Goal: Information Seeking & Learning: Find specific fact

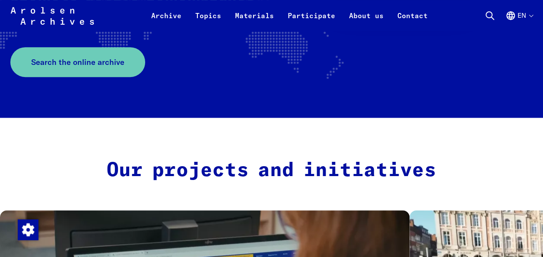
scroll to position [239, 0]
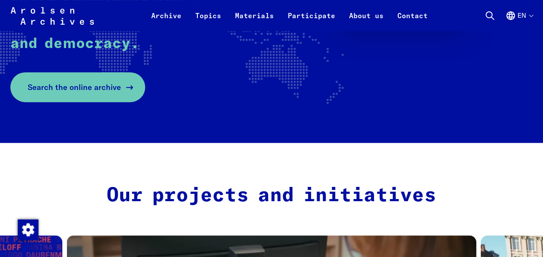
click at [85, 85] on span "Search the online archive" at bounding box center [74, 87] width 93 height 12
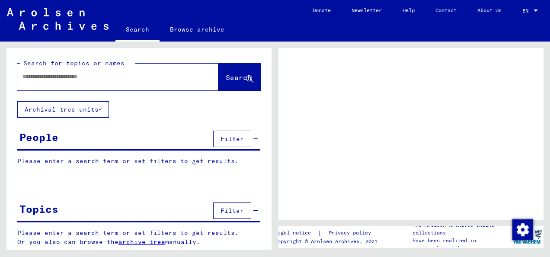
click at [90, 74] on input "text" at bounding box center [109, 76] width 175 height 9
type input "******"
click at [218, 71] on button "Search" at bounding box center [239, 77] width 42 height 27
click at [139, 82] on div "******" at bounding box center [107, 76] width 180 height 19
click at [143, 76] on input "******" at bounding box center [109, 76] width 175 height 9
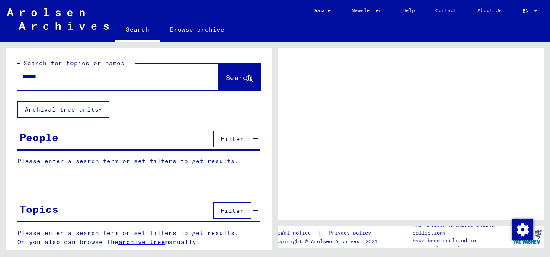
click at [228, 70] on button "Search" at bounding box center [239, 77] width 42 height 27
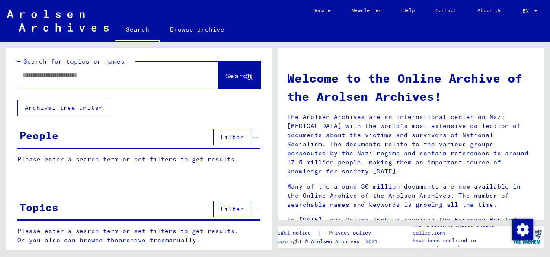
click at [226, 77] on span "Search" at bounding box center [239, 75] width 26 height 9
click at [160, 79] on input "text" at bounding box center [107, 74] width 170 height 9
click at [132, 72] on input "text" at bounding box center [107, 74] width 170 height 9
type input "******"
click at [225, 71] on button "Search" at bounding box center [239, 75] width 42 height 27
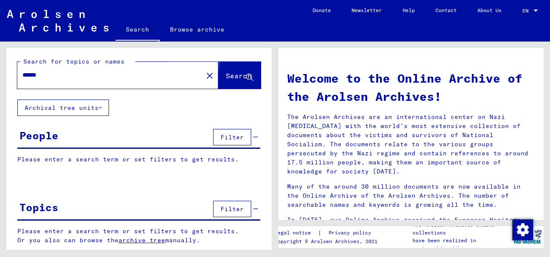
click at [222, 71] on button "Search" at bounding box center [239, 75] width 42 height 27
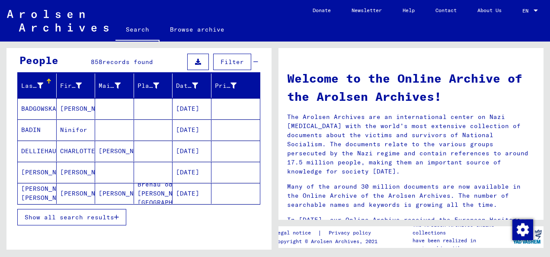
scroll to position [76, 0]
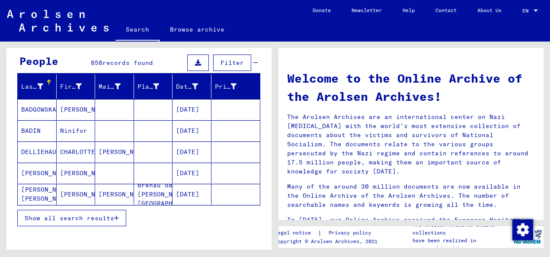
click at [84, 218] on span "Show all search results" at bounding box center [69, 218] width 89 height 8
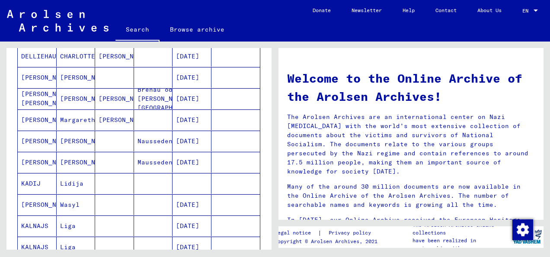
scroll to position [176, 0]
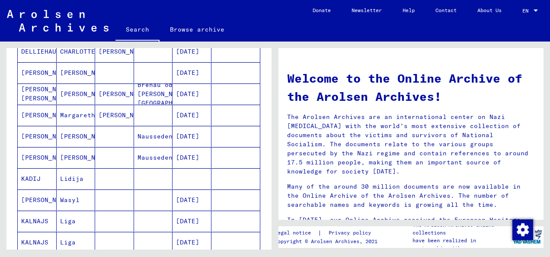
click at [32, 135] on mat-cell "[PERSON_NAME]" at bounding box center [37, 136] width 39 height 21
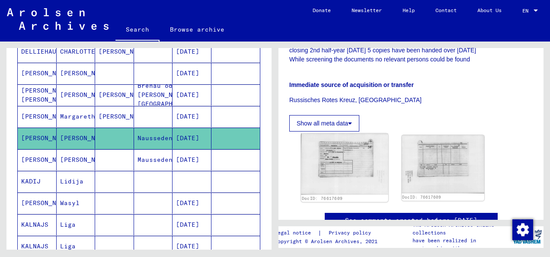
click at [363, 133] on img at bounding box center [344, 163] width 87 height 61
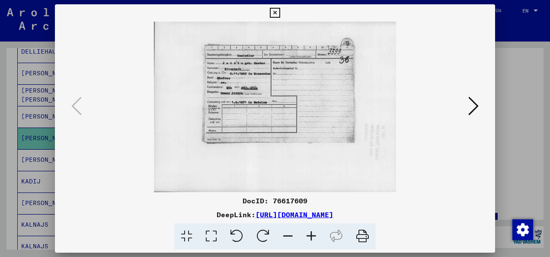
click at [299, 77] on img at bounding box center [274, 107] width 381 height 170
click at [314, 239] on icon at bounding box center [310, 236] width 23 height 26
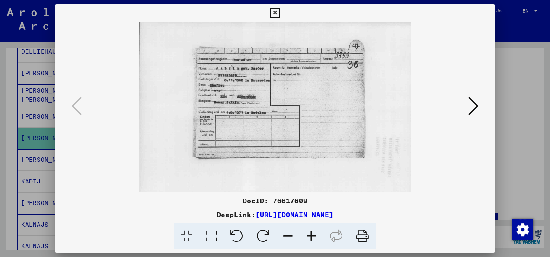
click at [314, 239] on icon at bounding box center [310, 236] width 23 height 26
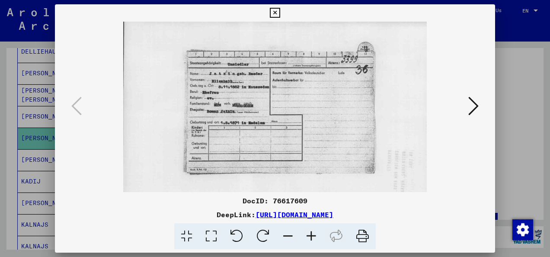
click at [314, 239] on icon at bounding box center [310, 236] width 23 height 26
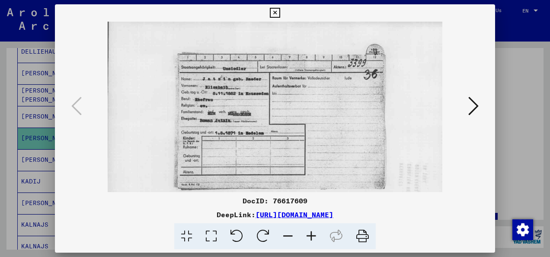
click at [314, 239] on icon at bounding box center [310, 236] width 23 height 26
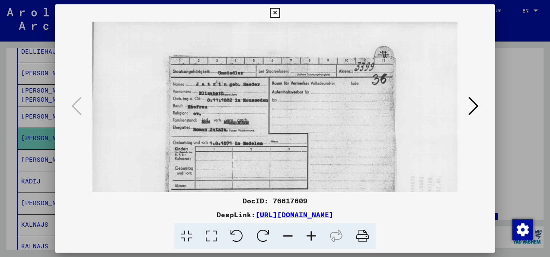
click at [314, 239] on icon at bounding box center [310, 236] width 23 height 26
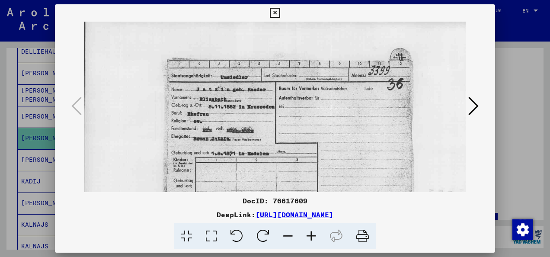
click at [525, 87] on div at bounding box center [275, 128] width 550 height 257
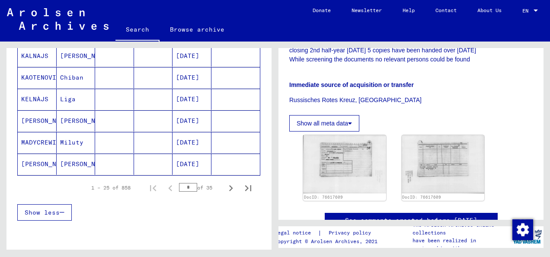
scroll to position [538, 0]
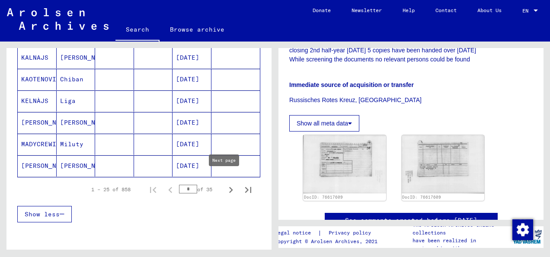
click at [225, 184] on icon "Next page" at bounding box center [231, 190] width 12 height 12
type input "*"
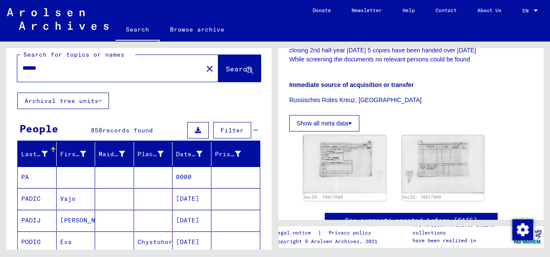
scroll to position [0, 0]
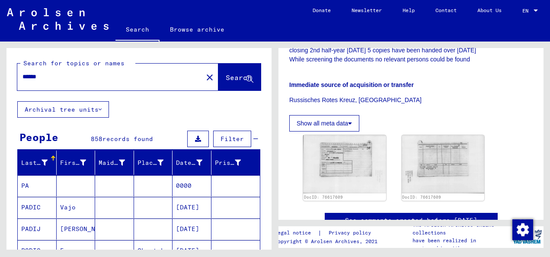
click at [127, 70] on div "******" at bounding box center [107, 76] width 180 height 19
click at [107, 83] on div "******" at bounding box center [107, 76] width 180 height 19
click at [109, 76] on input "******" at bounding box center [109, 76] width 175 height 9
type input "*"
type input "*********"
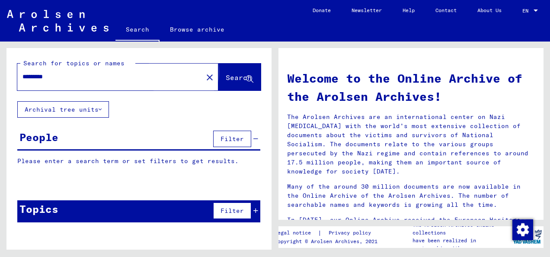
click at [226, 82] on span "Search" at bounding box center [240, 77] width 28 height 9
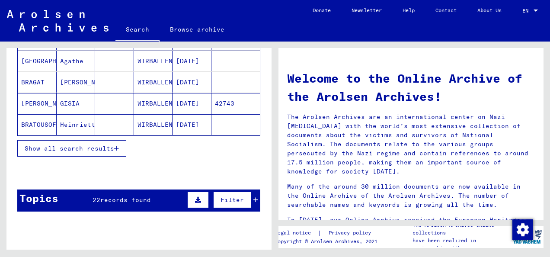
scroll to position [147, 0]
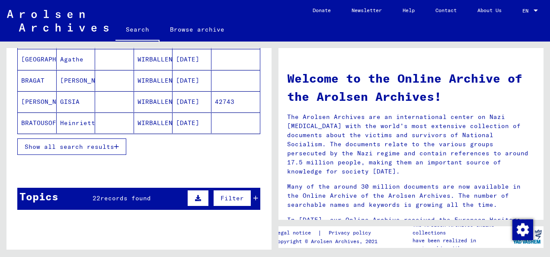
click at [89, 146] on span "Show all search results" at bounding box center [69, 147] width 89 height 8
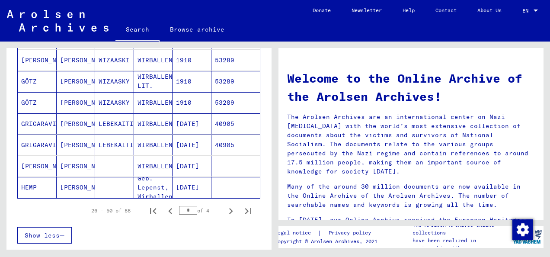
scroll to position [505, 0]
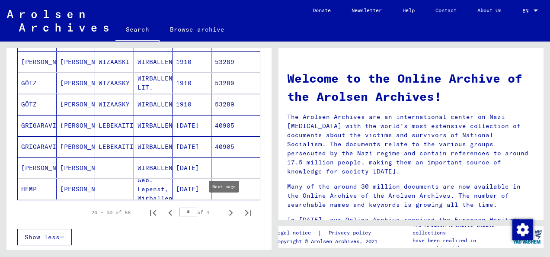
click at [225, 207] on icon "Next page" at bounding box center [231, 213] width 12 height 12
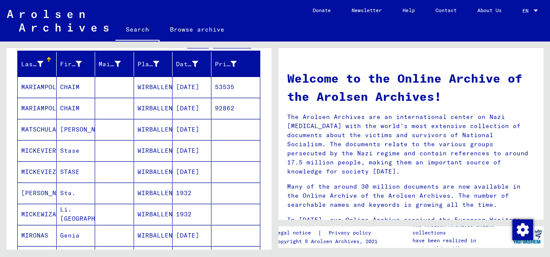
scroll to position [90, 0]
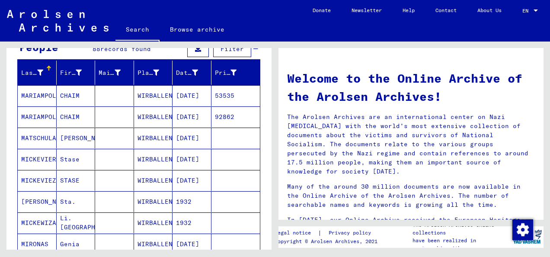
click at [71, 132] on mat-cell "[PERSON_NAME]" at bounding box center [76, 137] width 39 height 21
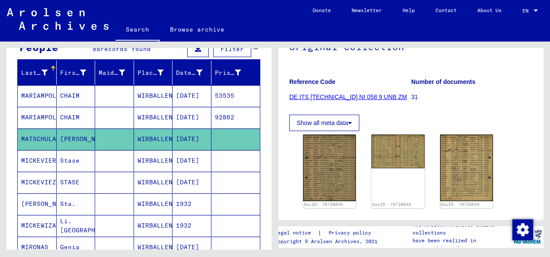
scroll to position [99, 0]
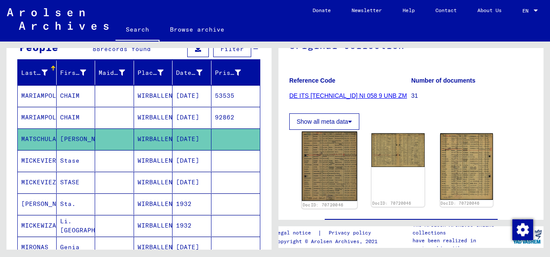
click at [329, 153] on img at bounding box center [329, 166] width 55 height 70
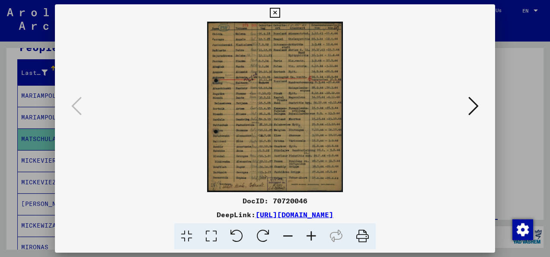
click at [308, 234] on icon at bounding box center [310, 236] width 23 height 26
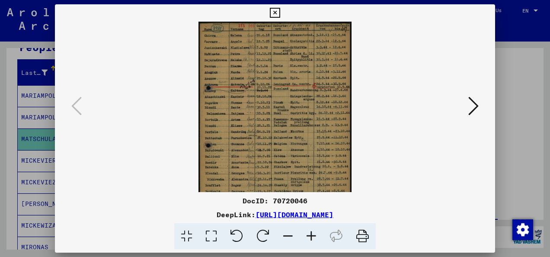
click at [308, 234] on icon at bounding box center [310, 236] width 23 height 26
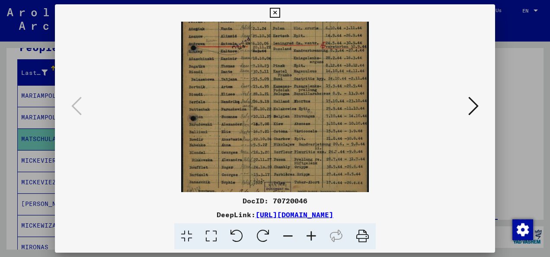
scroll to position [57, 0]
drag, startPoint x: 337, startPoint y: 122, endPoint x: 337, endPoint y: 70, distance: 52.3
click at [337, 70] on img at bounding box center [275, 82] width 188 height 235
click at [472, 105] on icon at bounding box center [473, 105] width 10 height 21
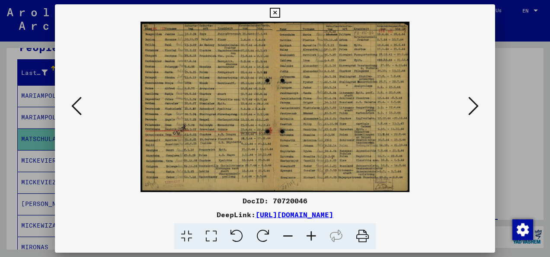
click at [472, 105] on icon at bounding box center [473, 105] width 10 height 21
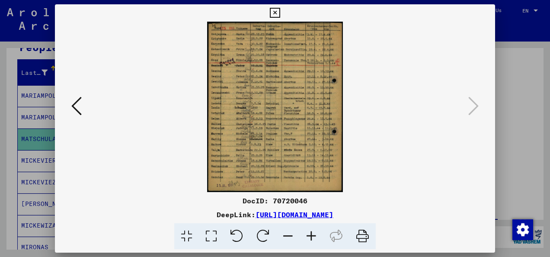
click at [277, 10] on icon at bounding box center [275, 13] width 10 height 10
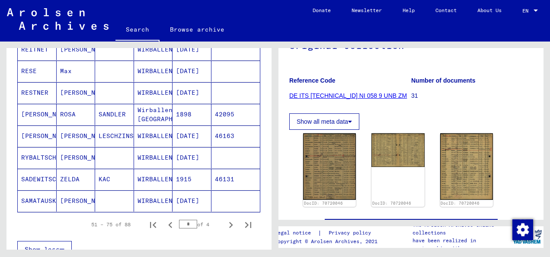
scroll to position [512, 0]
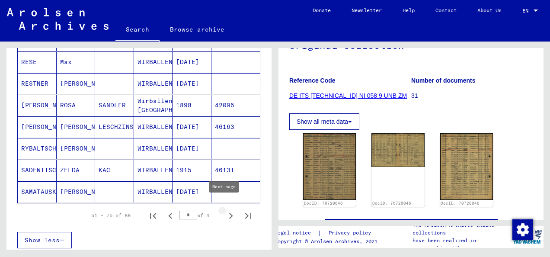
click at [226, 210] on icon "Next page" at bounding box center [231, 216] width 12 height 12
type input "*"
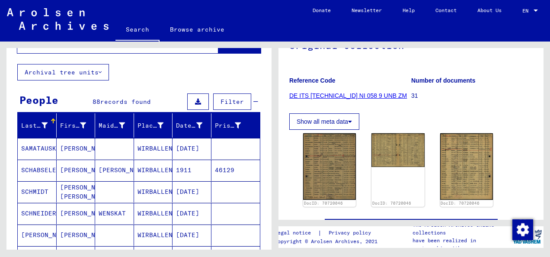
scroll to position [0, 0]
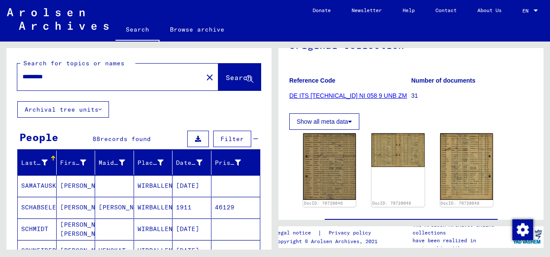
click at [63, 73] on input "*********" at bounding box center [109, 76] width 175 height 9
type input "*"
type input "********"
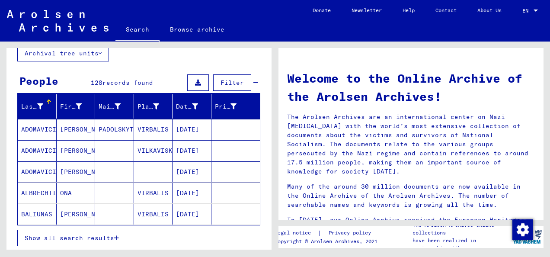
scroll to position [66, 0]
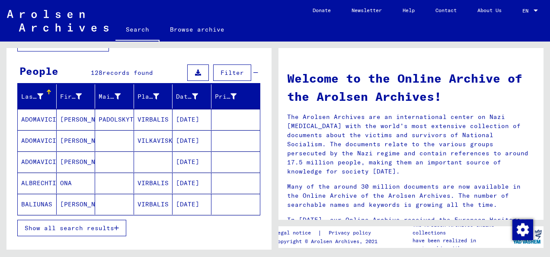
click at [96, 224] on span "Show all search results" at bounding box center [69, 228] width 89 height 8
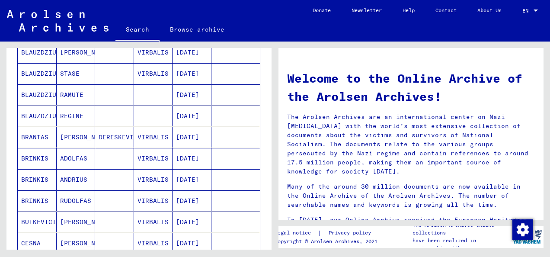
scroll to position [436, 0]
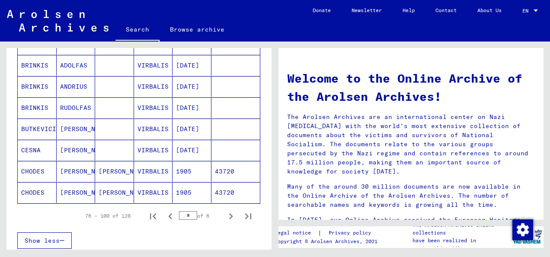
click at [247, 170] on mat-cell "43720" at bounding box center [235, 171] width 49 height 21
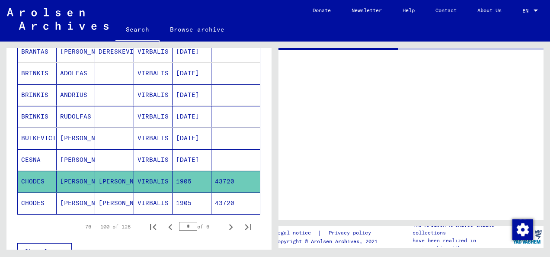
scroll to position [506, 0]
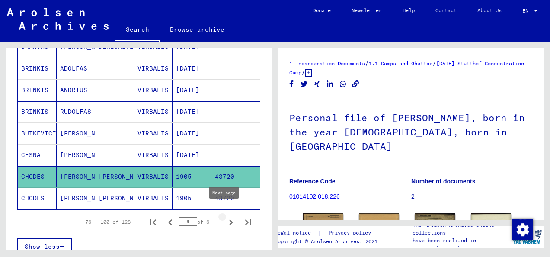
click at [225, 216] on icon "Next page" at bounding box center [231, 222] width 12 height 12
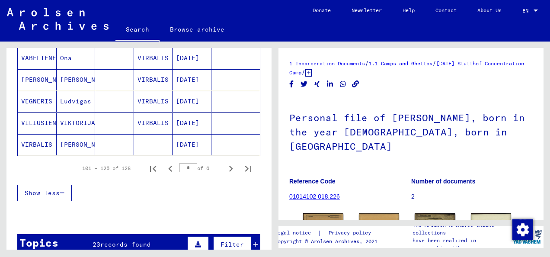
scroll to position [561, 0]
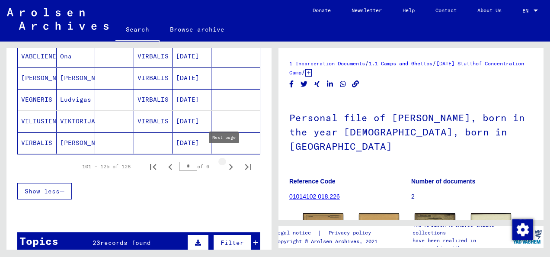
click at [229, 164] on icon "Next page" at bounding box center [231, 167] width 4 height 6
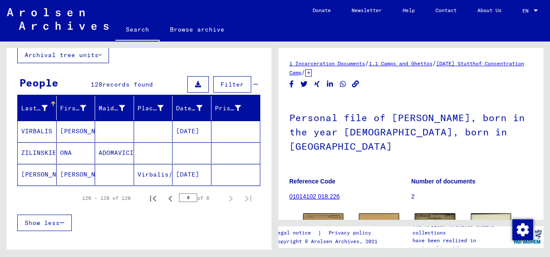
scroll to position [54, 0]
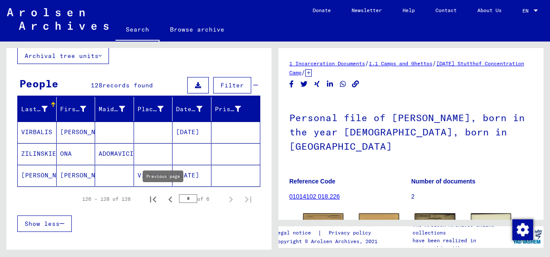
click at [164, 194] on icon "Previous page" at bounding box center [170, 199] width 12 height 12
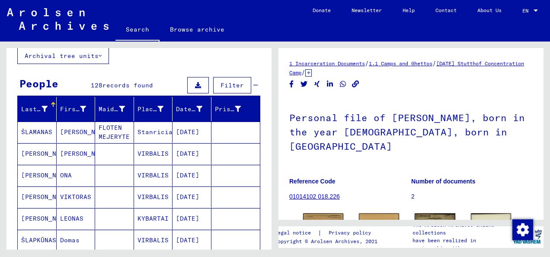
click at [163, 194] on mat-cell "VIRBALIS" at bounding box center [153, 196] width 39 height 21
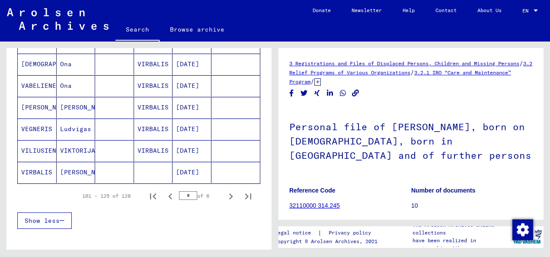
scroll to position [537, 0]
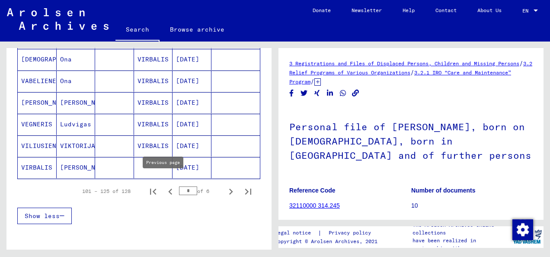
click at [164, 186] on icon "Previous page" at bounding box center [170, 191] width 12 height 12
type input "*"
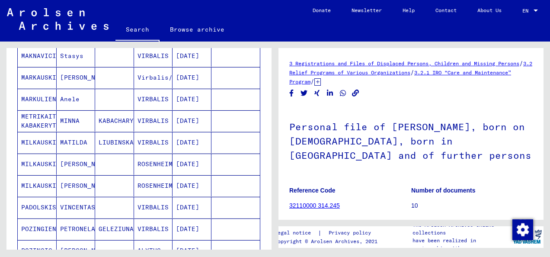
scroll to position [270, 0]
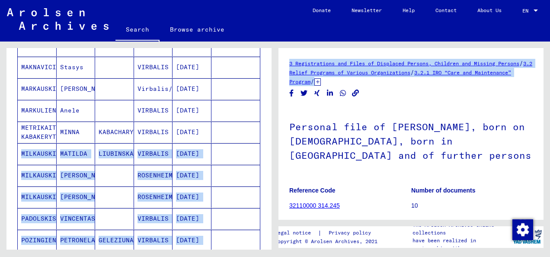
drag, startPoint x: 274, startPoint y: 130, endPoint x: 275, endPoint y: 121, distance: 8.3
click at [275, 41] on div "Search for topics or names ******** close Search Archival tree units People 128…" at bounding box center [275, 41] width 550 height 0
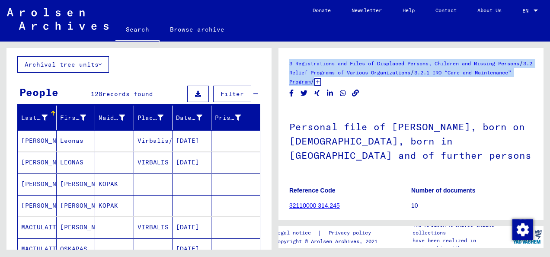
scroll to position [0, 0]
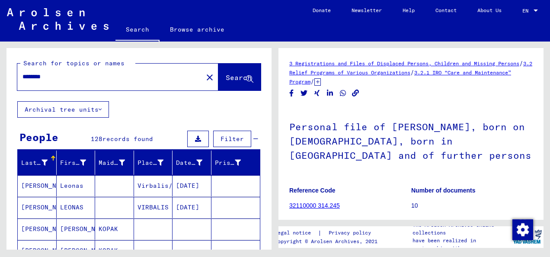
click at [115, 73] on input "********" at bounding box center [109, 76] width 175 height 9
type input "*"
type input "********"
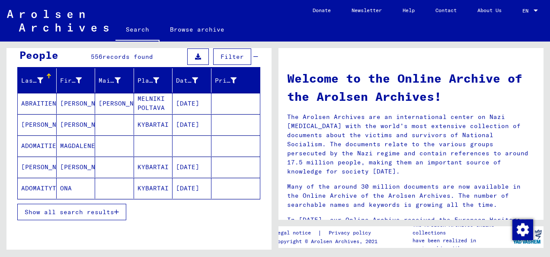
scroll to position [91, 0]
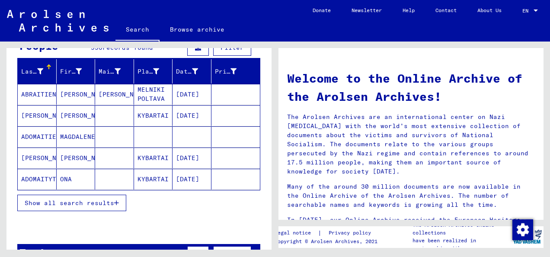
click at [114, 199] on span "Show all search results" at bounding box center [69, 203] width 89 height 8
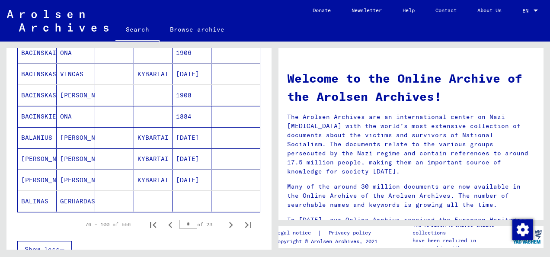
scroll to position [502, 0]
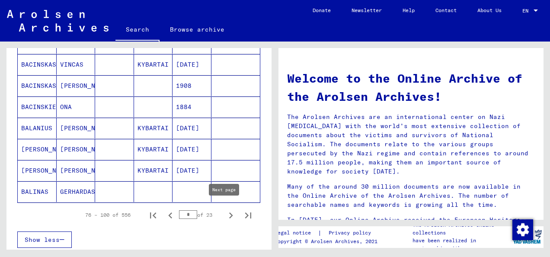
click at [225, 209] on icon "Next page" at bounding box center [231, 215] width 12 height 12
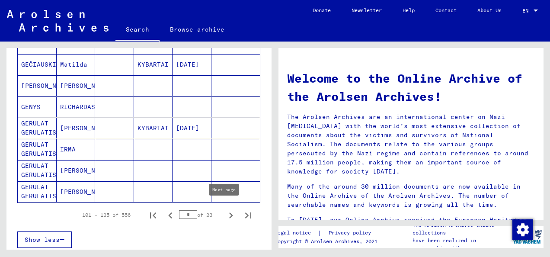
click at [225, 209] on icon "Next page" at bounding box center [231, 215] width 12 height 12
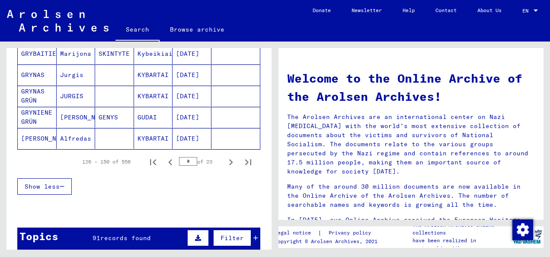
scroll to position [563, 0]
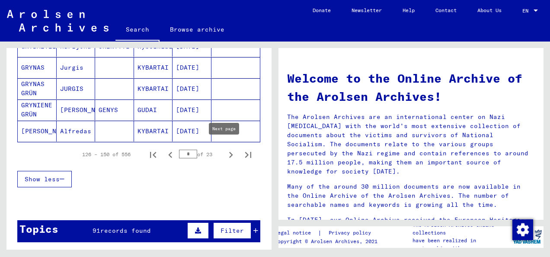
click at [225, 149] on icon "Next page" at bounding box center [231, 155] width 12 height 12
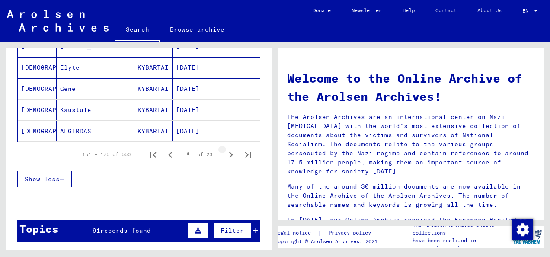
click at [225, 149] on icon "Next page" at bounding box center [231, 155] width 12 height 12
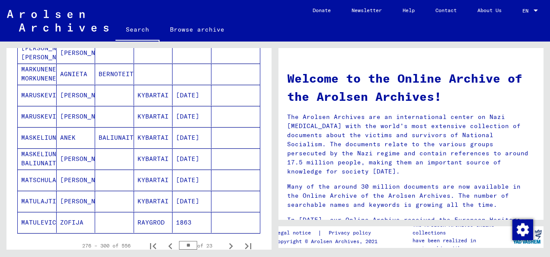
scroll to position [474, 0]
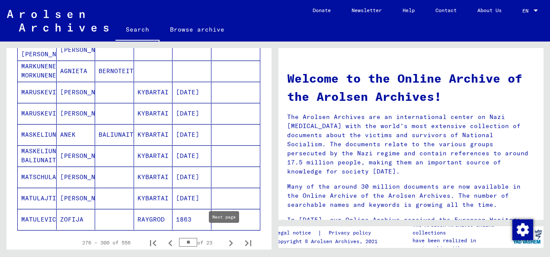
click at [229, 240] on icon "Next page" at bounding box center [231, 243] width 4 height 6
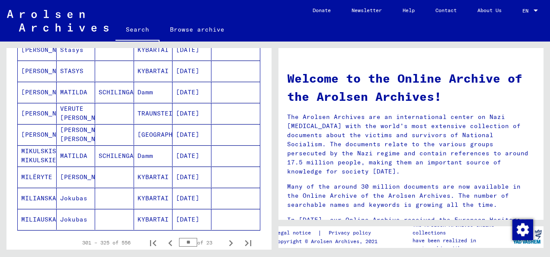
click at [229, 240] on icon "Next page" at bounding box center [231, 243] width 4 height 6
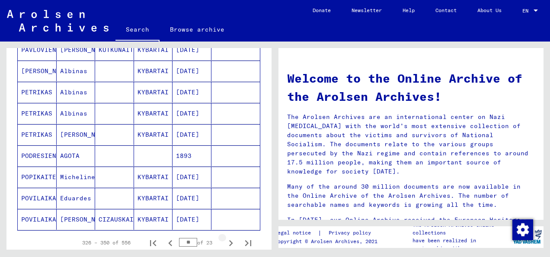
click at [229, 240] on icon "Next page" at bounding box center [231, 243] width 4 height 6
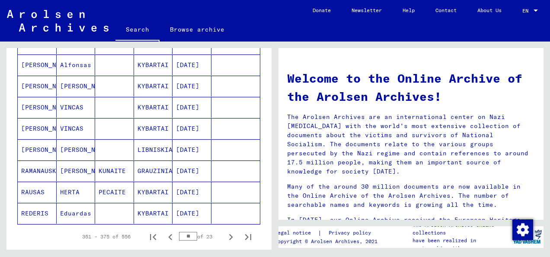
scroll to position [514, 0]
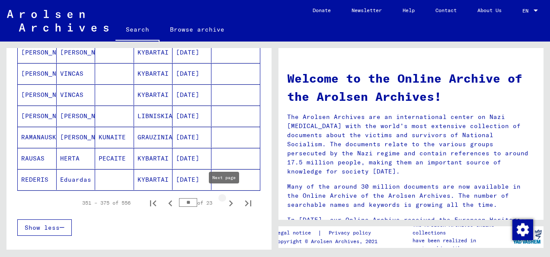
click at [225, 199] on icon "Next page" at bounding box center [231, 203] width 12 height 12
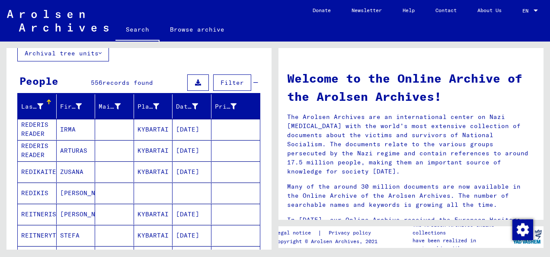
scroll to position [53, 0]
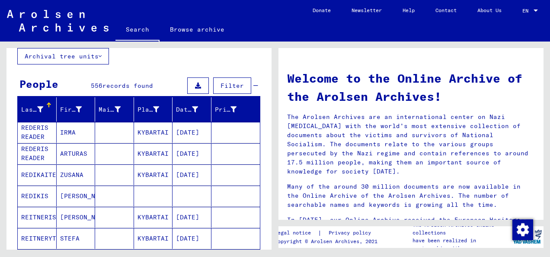
click at [33, 134] on mat-cell "REDERIS READER" at bounding box center [37, 132] width 39 height 21
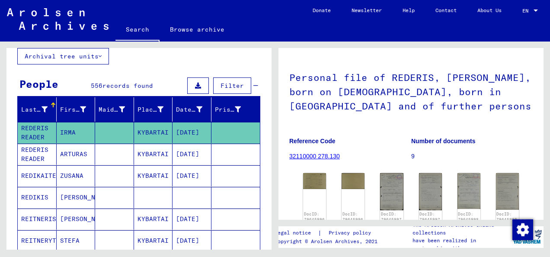
scroll to position [95, 0]
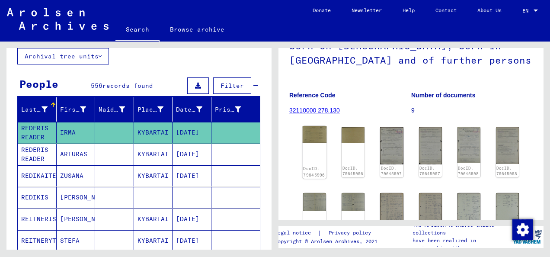
click at [318, 134] on img at bounding box center [314, 134] width 24 height 17
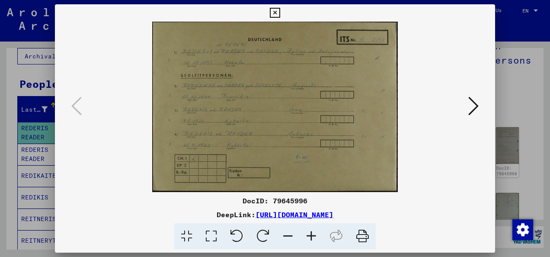
click at [474, 105] on icon at bounding box center [473, 105] width 10 height 21
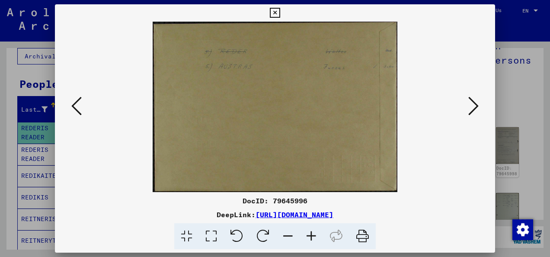
click at [474, 105] on icon at bounding box center [473, 105] width 10 height 21
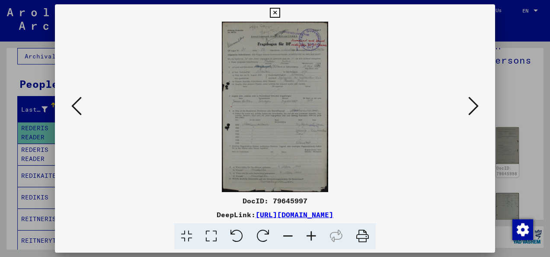
click at [474, 105] on icon at bounding box center [473, 105] width 10 height 21
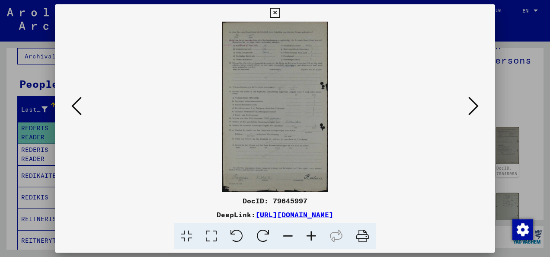
click at [474, 105] on icon at bounding box center [473, 105] width 10 height 21
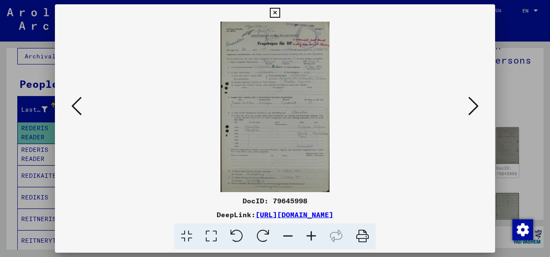
click at [522, 57] on div at bounding box center [275, 128] width 550 height 257
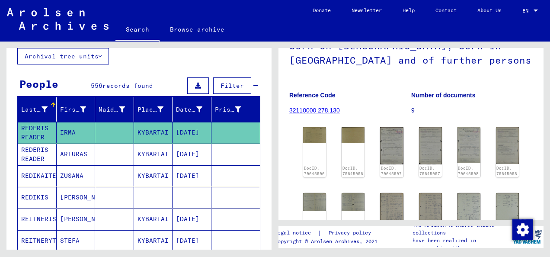
click at [70, 150] on mat-cell "ARTURAS" at bounding box center [76, 153] width 39 height 21
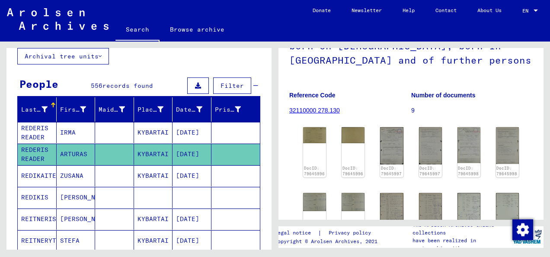
click at [37, 157] on mat-cell "REDERIS READER" at bounding box center [37, 153] width 39 height 21
click at [38, 151] on mat-cell "REDERIS READER" at bounding box center [37, 153] width 39 height 21
drag, startPoint x: 38, startPoint y: 151, endPoint x: 74, endPoint y: 147, distance: 36.5
click at [74, 147] on mat-cell "ARTURAS" at bounding box center [76, 153] width 39 height 21
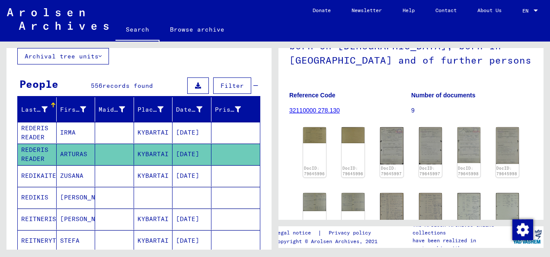
click at [73, 149] on mat-cell "ARTURAS" at bounding box center [76, 153] width 39 height 21
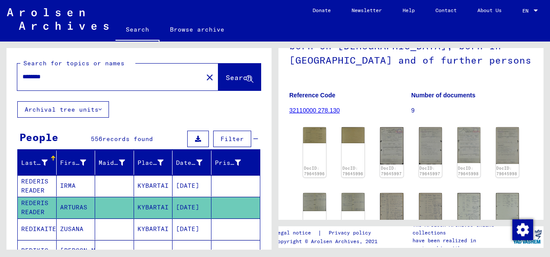
click at [52, 206] on mat-cell "REDERIS READER" at bounding box center [37, 207] width 39 height 21
click at [422, 197] on img at bounding box center [430, 209] width 24 height 34
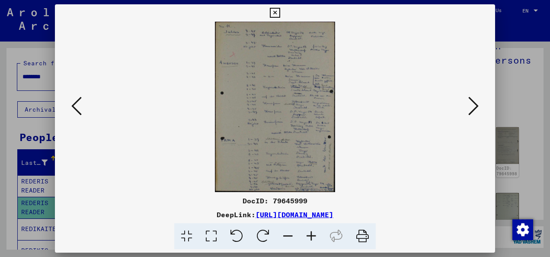
click at [79, 85] on div at bounding box center [275, 107] width 440 height 170
click at [76, 102] on icon at bounding box center [76, 105] width 10 height 21
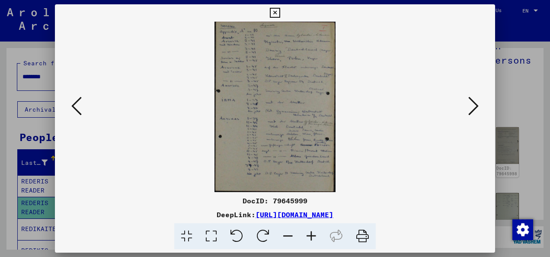
click at [76, 102] on icon at bounding box center [76, 105] width 10 height 21
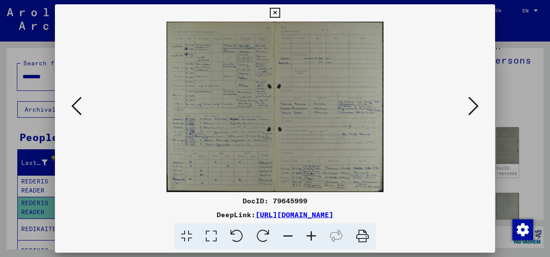
click at [76, 102] on icon at bounding box center [76, 105] width 10 height 21
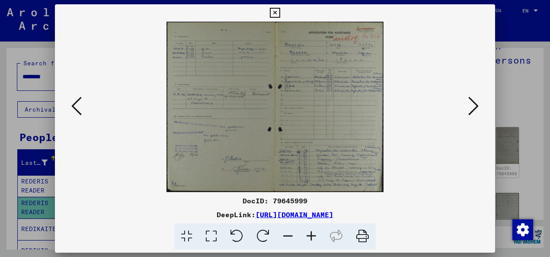
click at [76, 102] on icon at bounding box center [76, 105] width 10 height 21
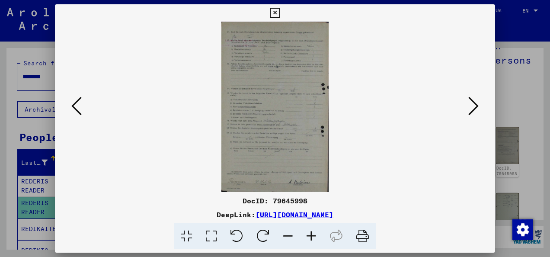
click at [76, 102] on icon at bounding box center [76, 105] width 10 height 21
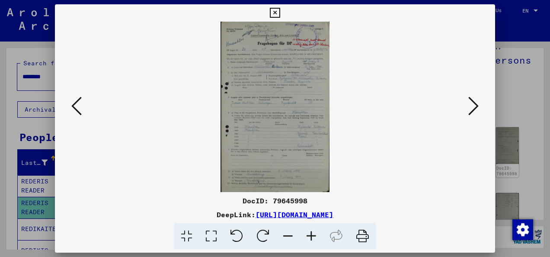
click at [538, 135] on div at bounding box center [275, 128] width 550 height 257
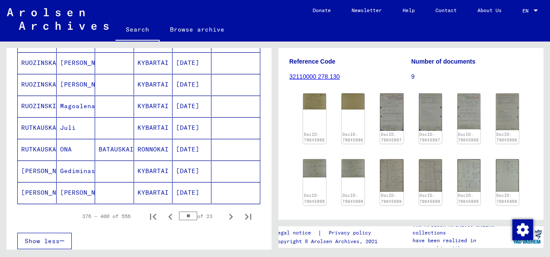
scroll to position [527, 0]
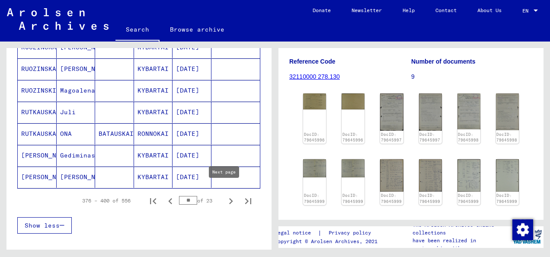
click at [225, 195] on icon "Next page" at bounding box center [231, 201] width 12 height 12
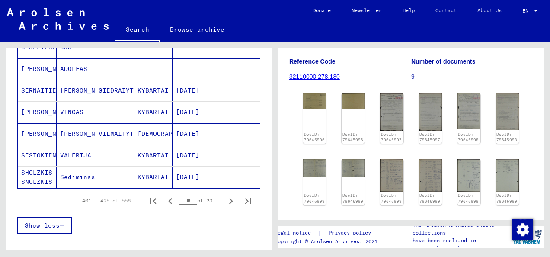
click at [229, 198] on icon "Next page" at bounding box center [231, 201] width 4 height 6
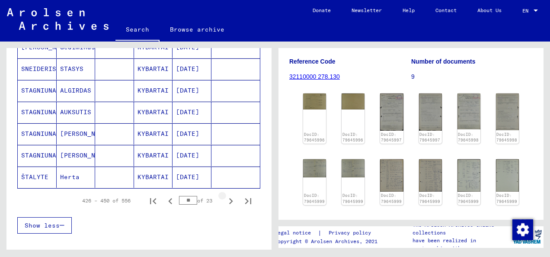
type input "**"
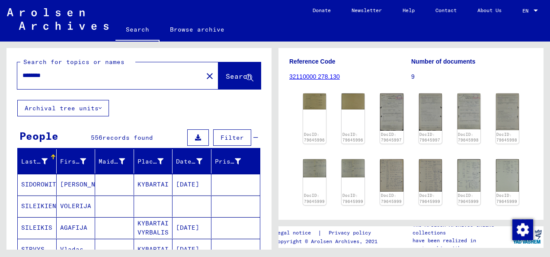
scroll to position [0, 0]
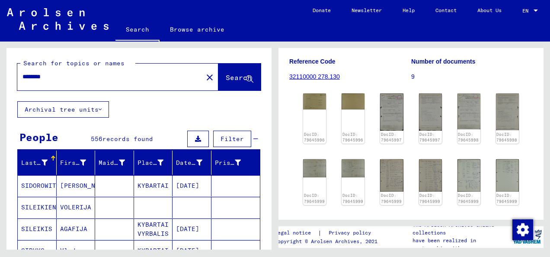
click at [104, 79] on input "********" at bounding box center [109, 76] width 175 height 9
type input "*"
click at [35, 77] on input "******" at bounding box center [109, 76] width 175 height 9
type input "*****"
click at [226, 78] on span "Search" at bounding box center [239, 77] width 26 height 9
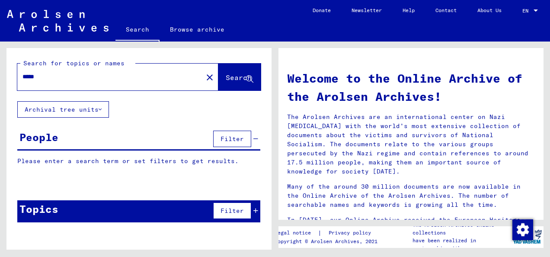
click at [226, 73] on span "Search" at bounding box center [239, 77] width 26 height 9
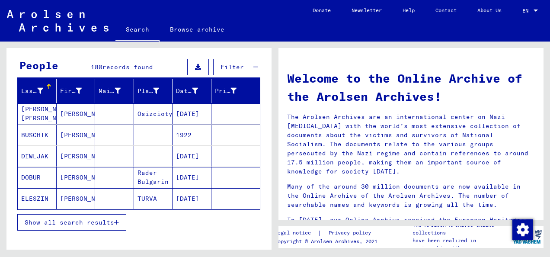
scroll to position [77, 0]
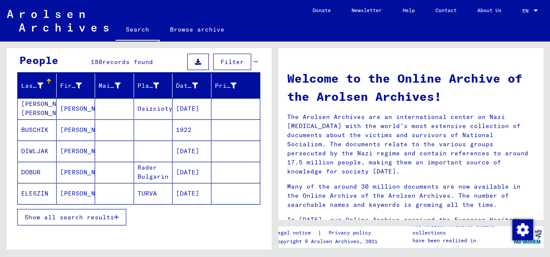
click at [108, 213] on span "Show all search results" at bounding box center [69, 217] width 89 height 8
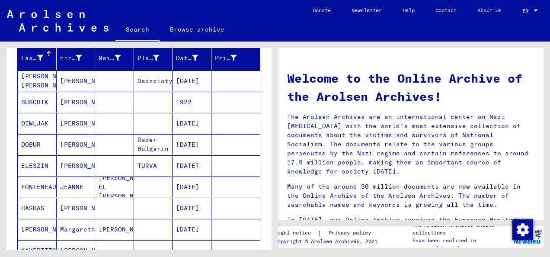
scroll to position [100, 0]
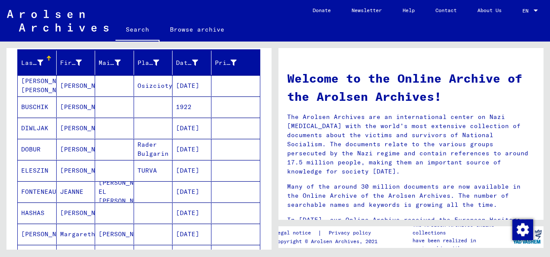
click at [198, 162] on mat-cell "[DATE]" at bounding box center [191, 170] width 39 height 21
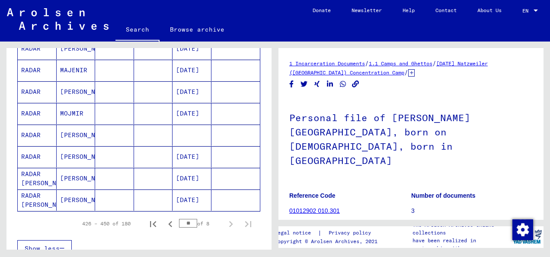
scroll to position [506, 0]
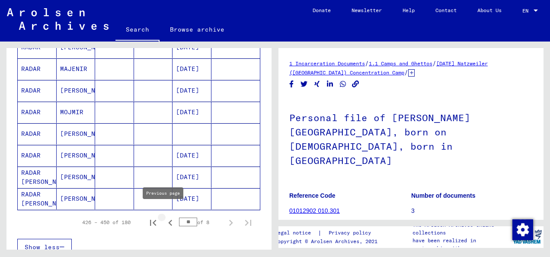
click at [168, 219] on icon "Previous page" at bounding box center [170, 222] width 4 height 6
type input "**"
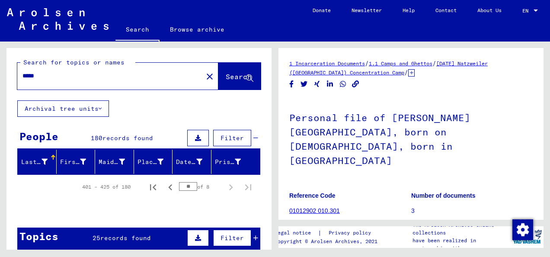
scroll to position [0, 0]
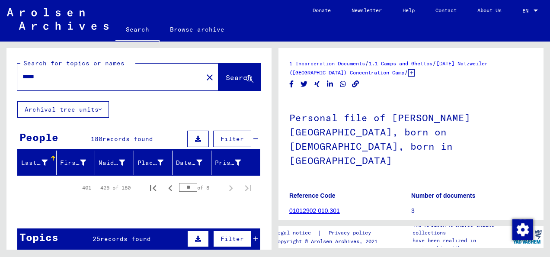
click at [32, 76] on input "*****" at bounding box center [109, 76] width 175 height 9
type input "*****"
click at [221, 70] on button "Search" at bounding box center [239, 77] width 42 height 27
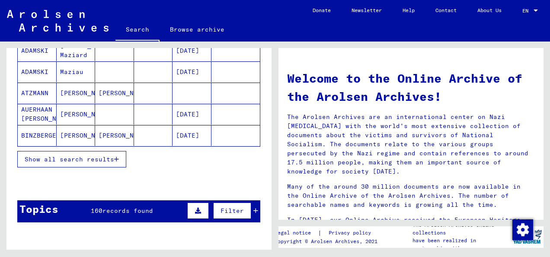
scroll to position [140, 0]
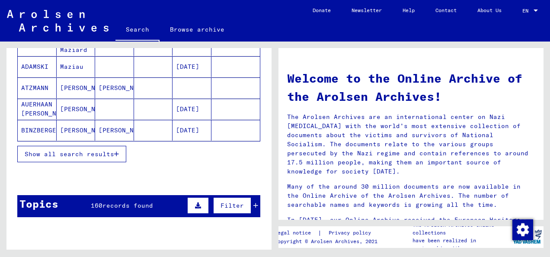
click at [76, 146] on button "Show all search results" at bounding box center [71, 154] width 109 height 16
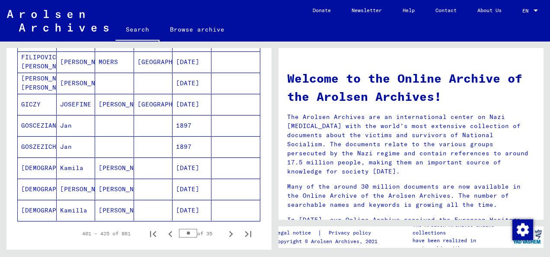
scroll to position [493, 0]
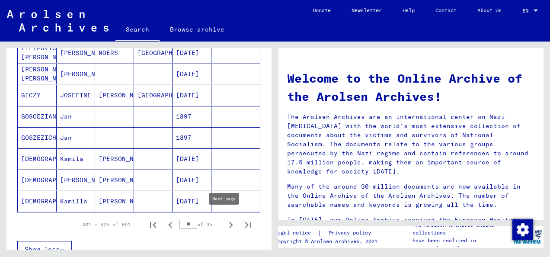
click at [229, 222] on icon "Next page" at bounding box center [231, 225] width 4 height 6
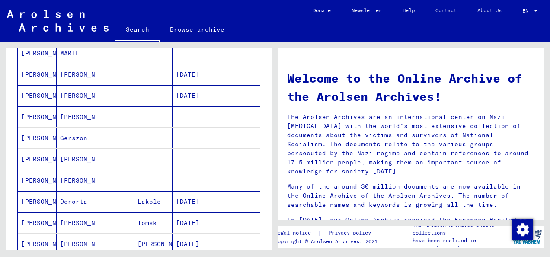
scroll to position [342, 0]
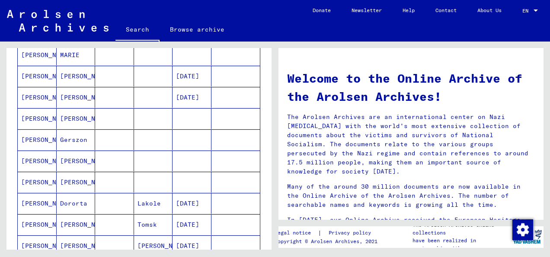
click at [75, 194] on mat-cell "Dororta" at bounding box center [76, 203] width 39 height 21
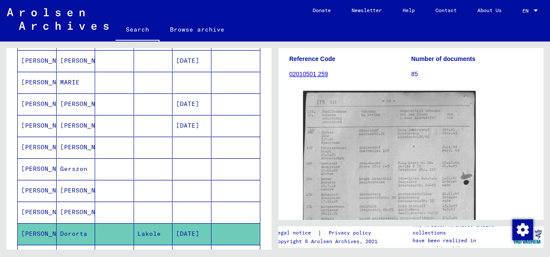
scroll to position [318, 0]
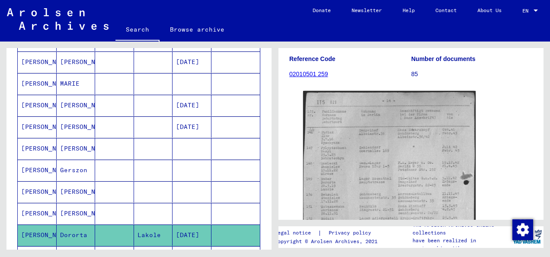
click at [52, 203] on mat-cell "[PERSON_NAME]" at bounding box center [37, 213] width 39 height 21
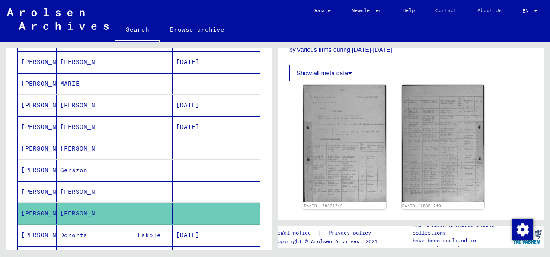
scroll to position [250, 0]
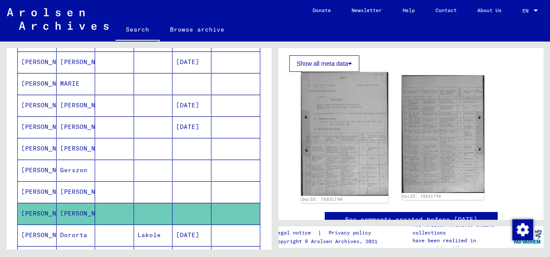
click at [331, 154] on img at bounding box center [344, 133] width 87 height 123
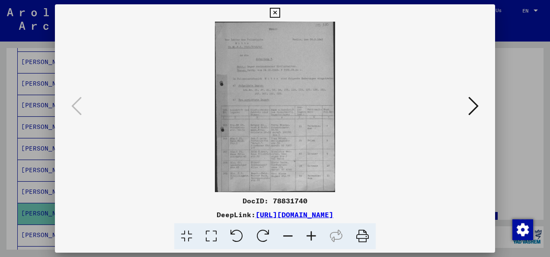
click at [521, 67] on div at bounding box center [275, 128] width 550 height 257
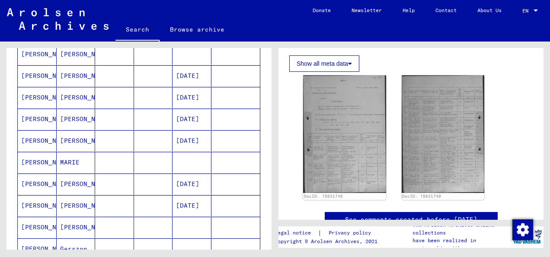
scroll to position [241, 0]
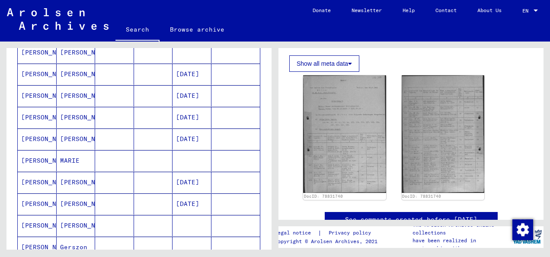
click at [34, 152] on mat-cell "[PERSON_NAME]" at bounding box center [37, 160] width 39 height 21
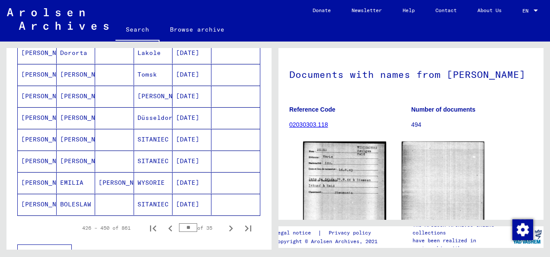
scroll to position [505, 0]
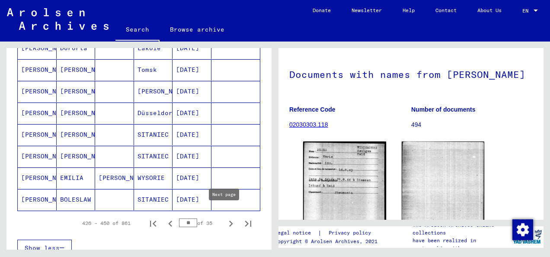
click at [225, 217] on icon "Next page" at bounding box center [231, 223] width 12 height 12
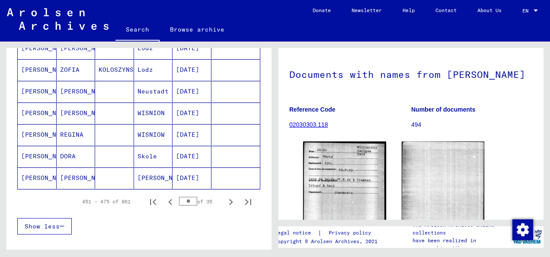
scroll to position [529, 0]
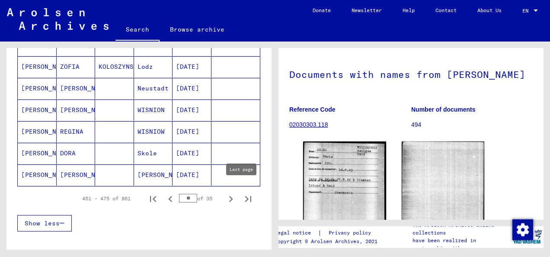
click at [225, 193] on icon "Next page" at bounding box center [231, 199] width 12 height 12
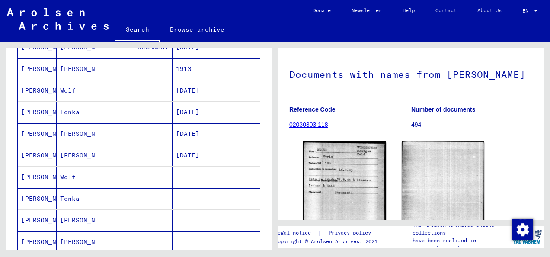
scroll to position [417, 0]
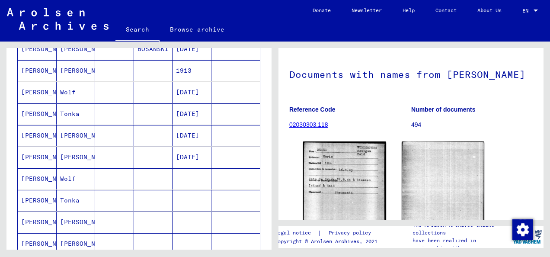
click at [39, 210] on icon at bounding box center [36, 222] width 22 height 35
click at [32, 213] on icon at bounding box center [36, 222] width 22 height 35
click at [44, 212] on icon at bounding box center [36, 222] width 22 height 35
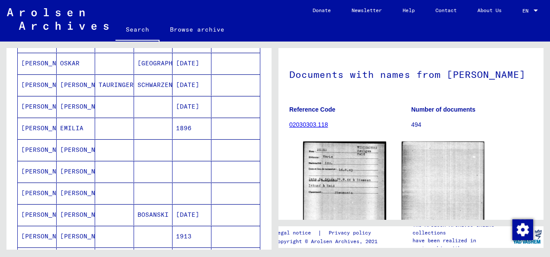
scroll to position [251, 0]
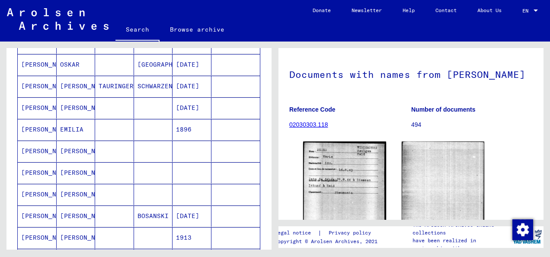
click at [40, 141] on mat-cell "[PERSON_NAME]" at bounding box center [37, 150] width 39 height 21
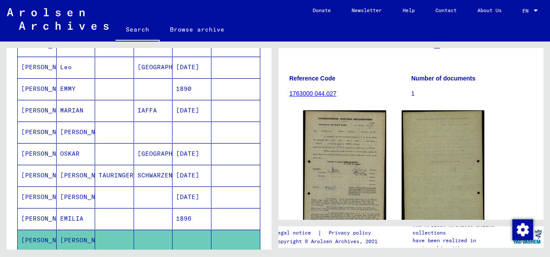
scroll to position [158, 0]
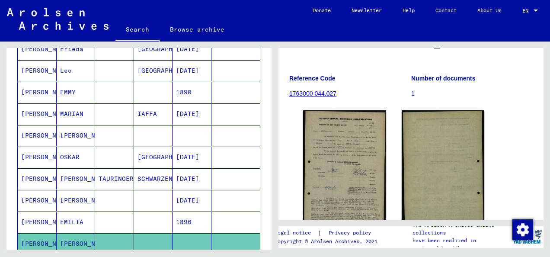
click at [27, 153] on mat-cell "[PERSON_NAME]" at bounding box center [37, 156] width 39 height 21
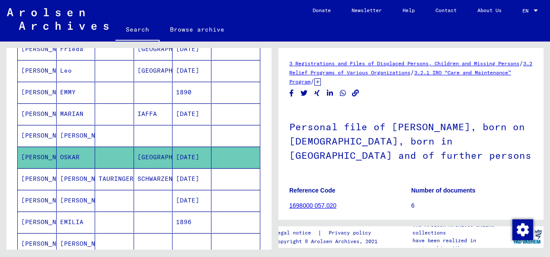
click at [426, 82] on div "3 Registrations and Files of Displaced Persons, Children and Missing Persons / …" at bounding box center [410, 72] width 243 height 27
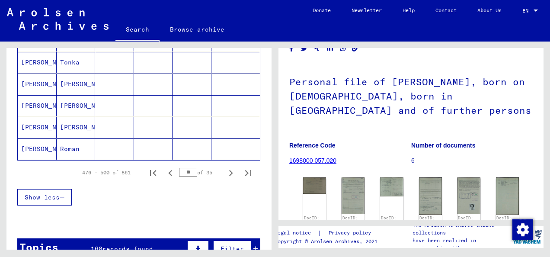
scroll to position [563, 0]
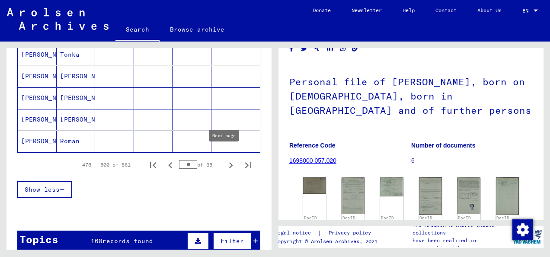
click at [229, 162] on icon "Next page" at bounding box center [231, 165] width 4 height 6
click at [225, 159] on icon "Next page" at bounding box center [231, 165] width 12 height 12
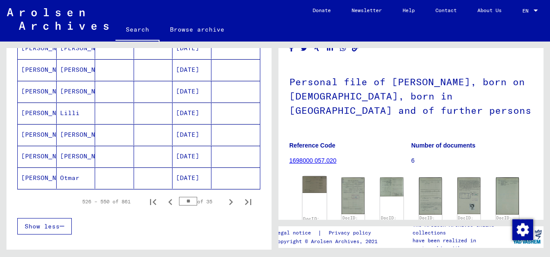
scroll to position [522, 0]
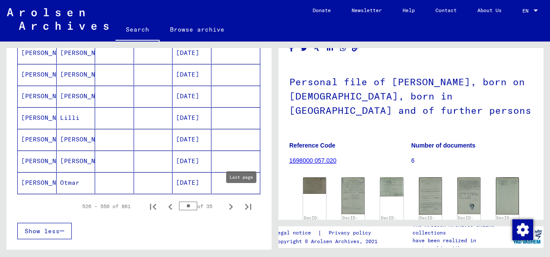
click at [225, 200] on icon "Next page" at bounding box center [231, 206] width 12 height 12
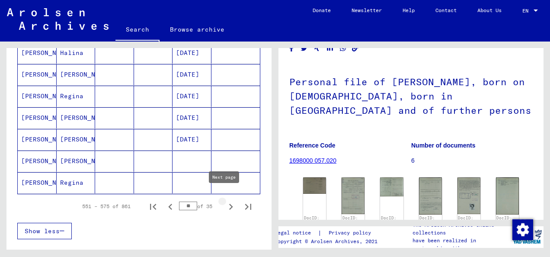
click at [225, 200] on icon "Next page" at bounding box center [231, 206] width 12 height 12
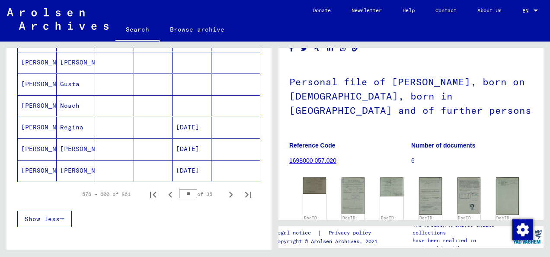
scroll to position [535, 0]
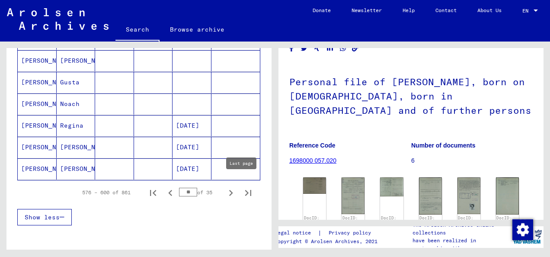
click at [225, 187] on icon "Next page" at bounding box center [231, 193] width 12 height 12
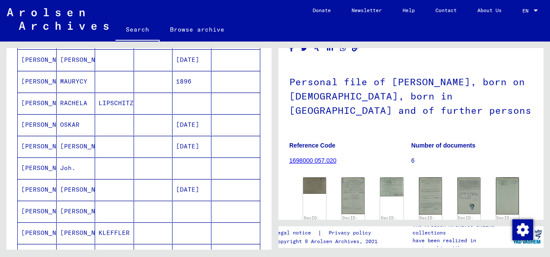
scroll to position [184, 0]
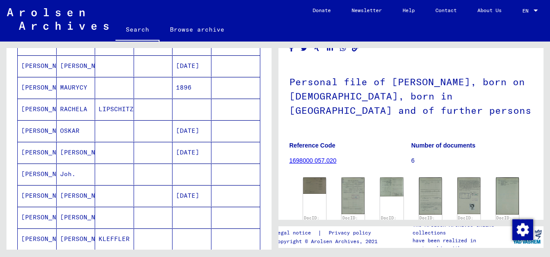
click at [35, 124] on mat-cell "[PERSON_NAME]" at bounding box center [37, 130] width 39 height 21
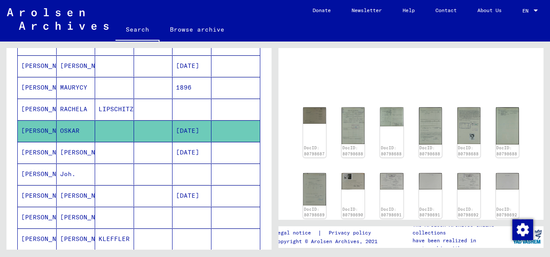
scroll to position [18, 0]
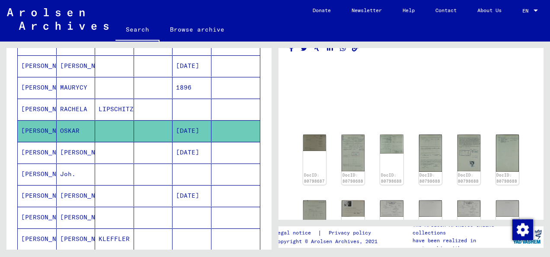
click at [35, 124] on mat-cell "[PERSON_NAME]" at bounding box center [37, 130] width 39 height 21
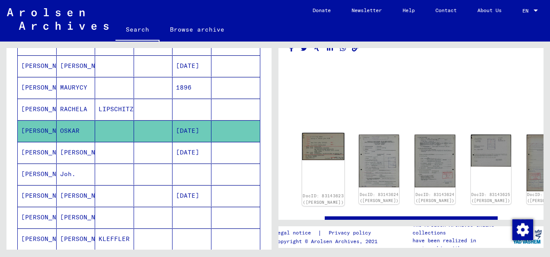
click at [319, 140] on img at bounding box center [323, 146] width 42 height 27
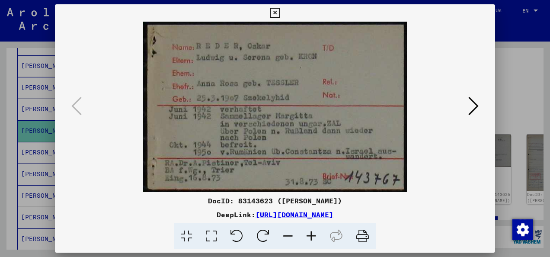
click at [472, 108] on icon at bounding box center [473, 105] width 10 height 21
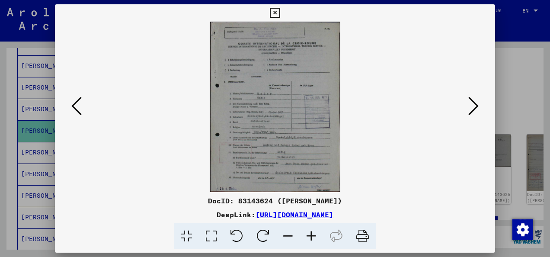
click at [472, 108] on icon at bounding box center [473, 105] width 10 height 21
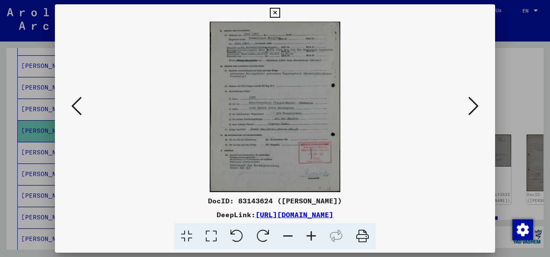
click at [472, 108] on icon at bounding box center [473, 105] width 10 height 21
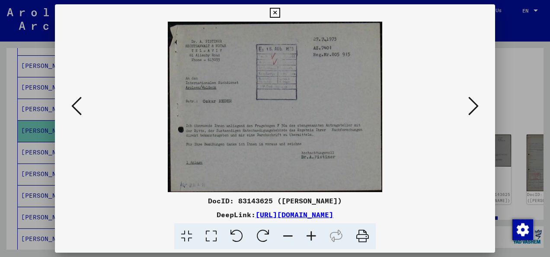
click at [472, 108] on icon at bounding box center [473, 105] width 10 height 21
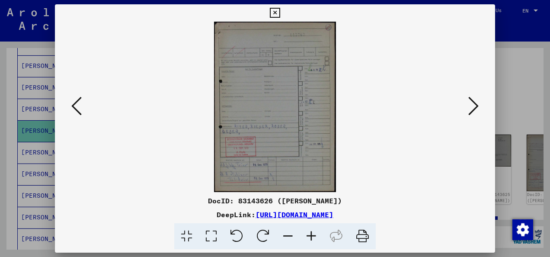
click at [541, 81] on div at bounding box center [275, 128] width 550 height 257
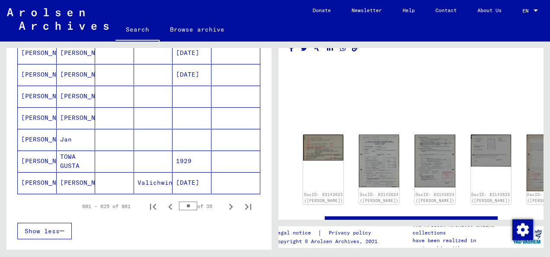
scroll to position [531, 0]
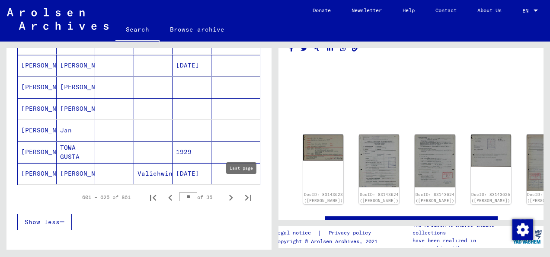
click at [229, 194] on icon "Next page" at bounding box center [231, 197] width 4 height 6
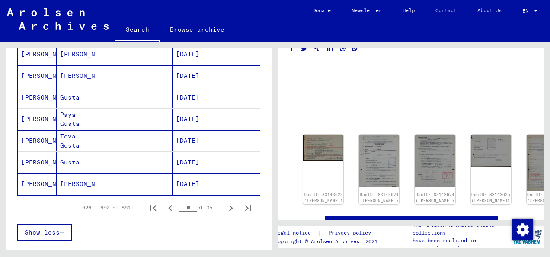
scroll to position [525, 0]
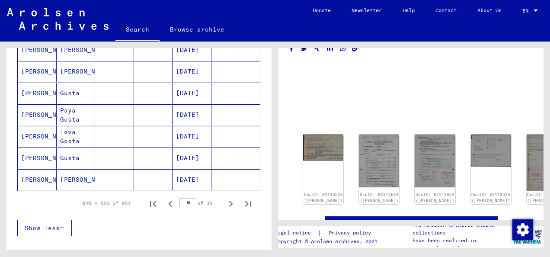
click at [225, 197] on icon "Next page" at bounding box center [231, 203] width 12 height 12
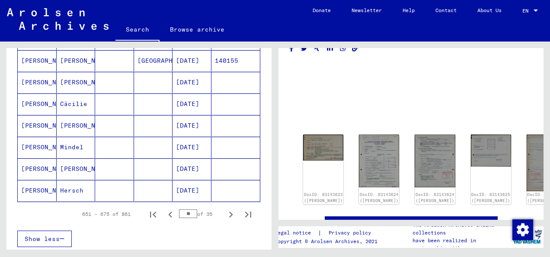
scroll to position [528, 0]
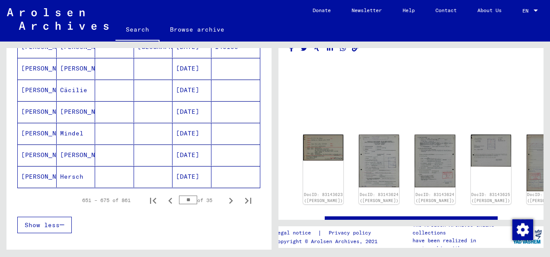
click at [225, 194] on icon "Next page" at bounding box center [231, 200] width 12 height 12
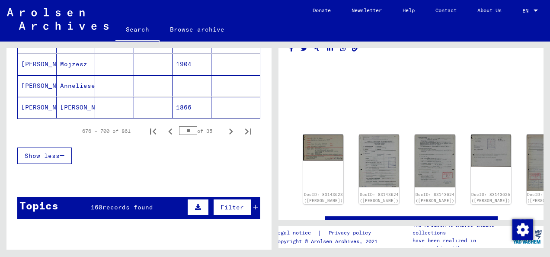
scroll to position [588, 0]
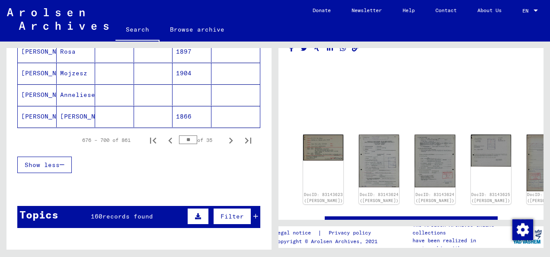
click at [225, 134] on icon "Next page" at bounding box center [231, 140] width 12 height 12
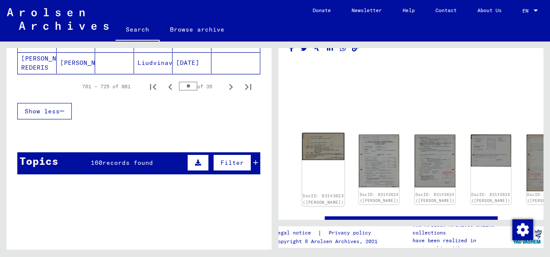
scroll to position [642, 0]
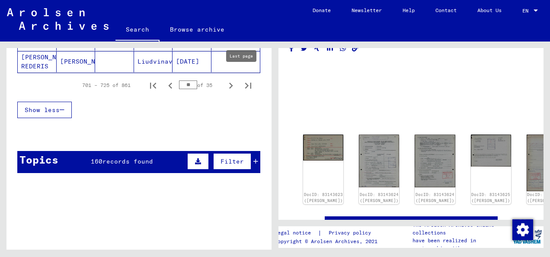
click at [225, 80] on icon "Next page" at bounding box center [231, 86] width 12 height 12
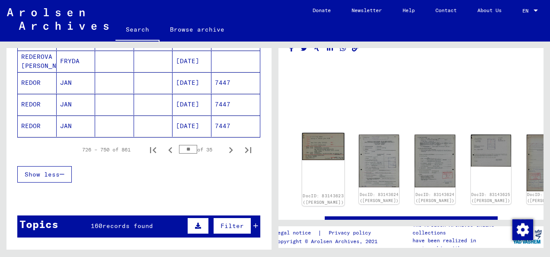
scroll to position [576, 0]
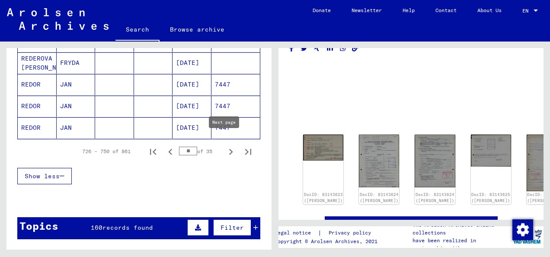
click at [229, 149] on icon "Next page" at bounding box center [231, 152] width 4 height 6
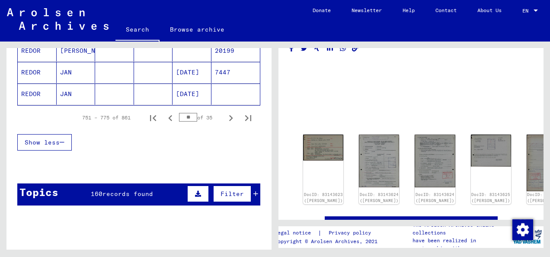
scroll to position [617, 0]
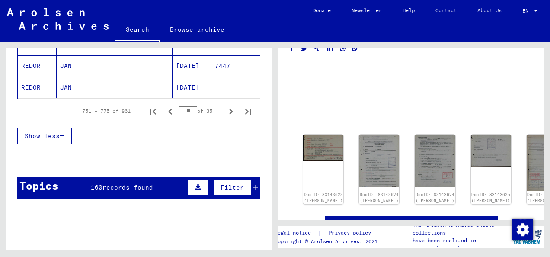
click at [225, 105] on icon "Next page" at bounding box center [231, 111] width 12 height 12
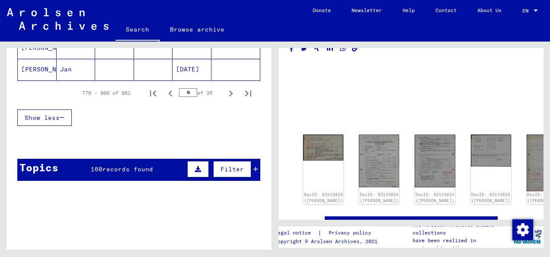
scroll to position [638, 0]
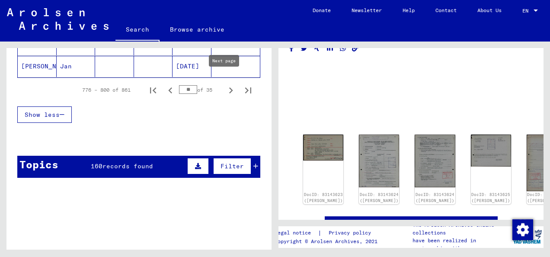
click at [225, 84] on icon "Next page" at bounding box center [231, 90] width 12 height 12
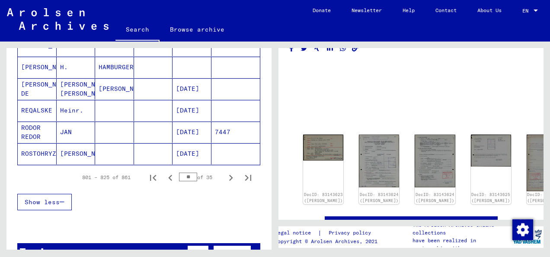
scroll to position [555, 0]
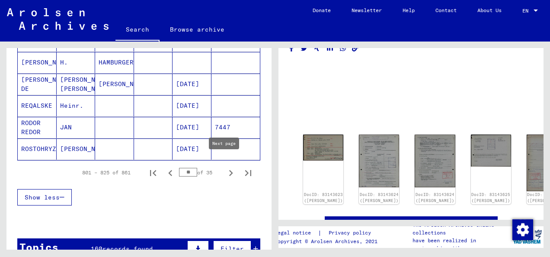
click at [225, 167] on icon "Next page" at bounding box center [231, 173] width 12 height 12
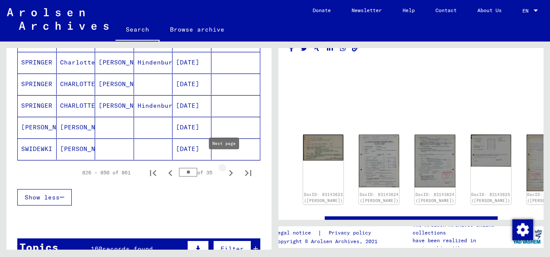
type input "**"
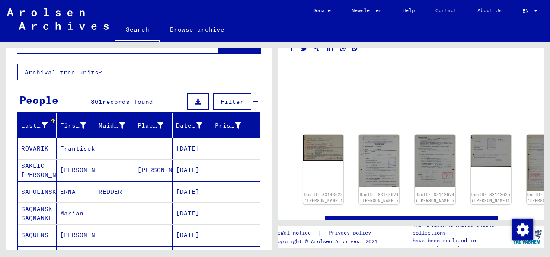
scroll to position [0, 0]
